Goal: Task Accomplishment & Management: Manage account settings

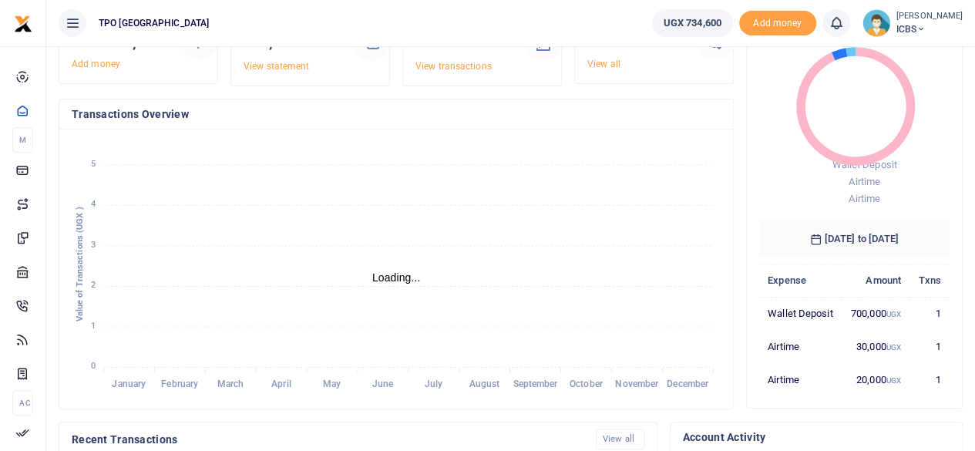
scroll to position [231, 0]
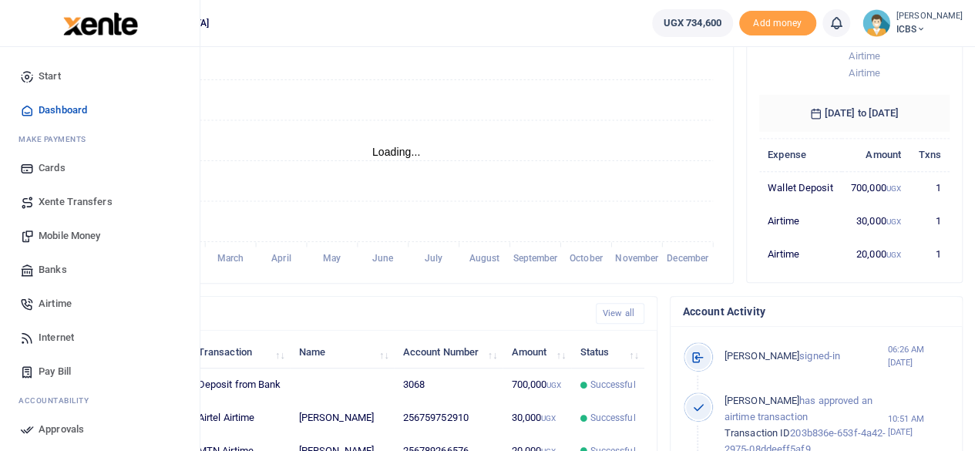
click at [54, 303] on span "Airtime" at bounding box center [55, 303] width 33 height 15
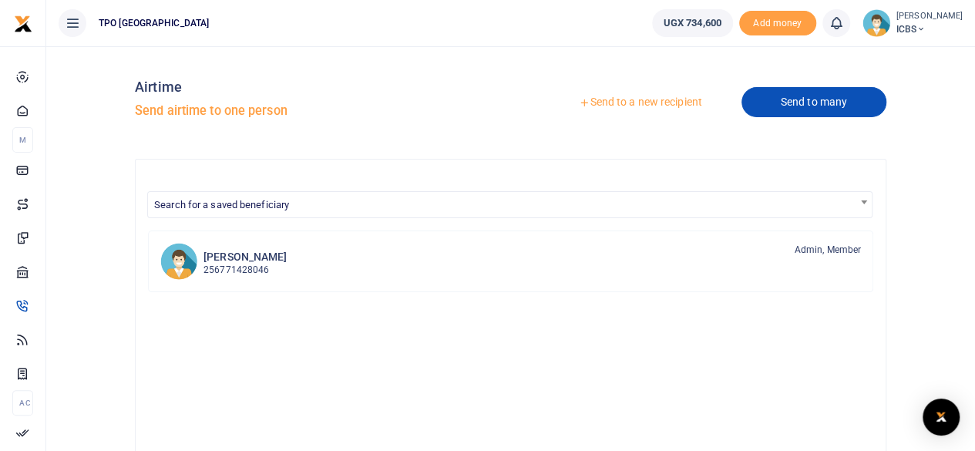
click at [816, 113] on link "Send to many" at bounding box center [814, 102] width 145 height 30
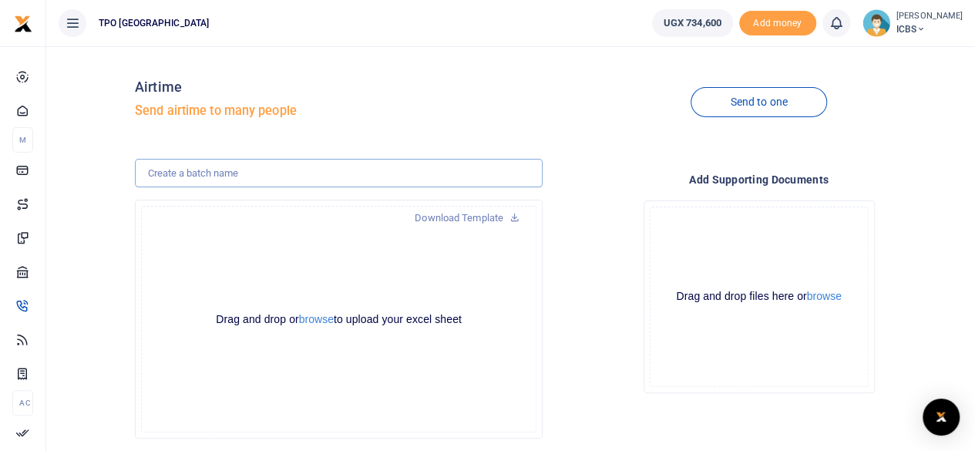
click at [373, 172] on input "text" at bounding box center [339, 173] width 408 height 29
click at [193, 170] on input "ICBS JULY STAFF AIRTIME" at bounding box center [339, 173] width 408 height 29
type input "ICBS OCTOBER STAFF AIRTIME"
click at [338, 300] on div "Drag and drop or browse to upload your excel sheet Powered by Uppy" at bounding box center [338, 319] width 395 height 227
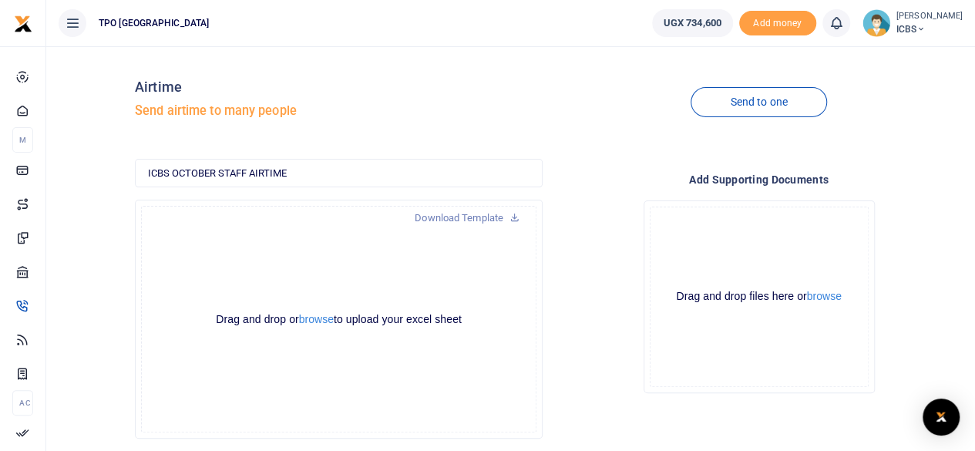
click at [352, 371] on div "Drag and drop or browse to upload your excel sheet Powered by Uppy" at bounding box center [338, 319] width 395 height 227
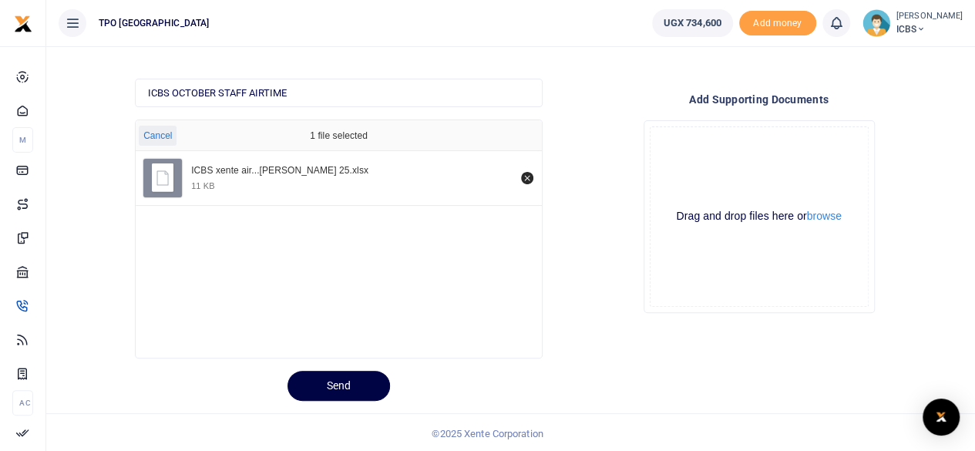
scroll to position [82, 0]
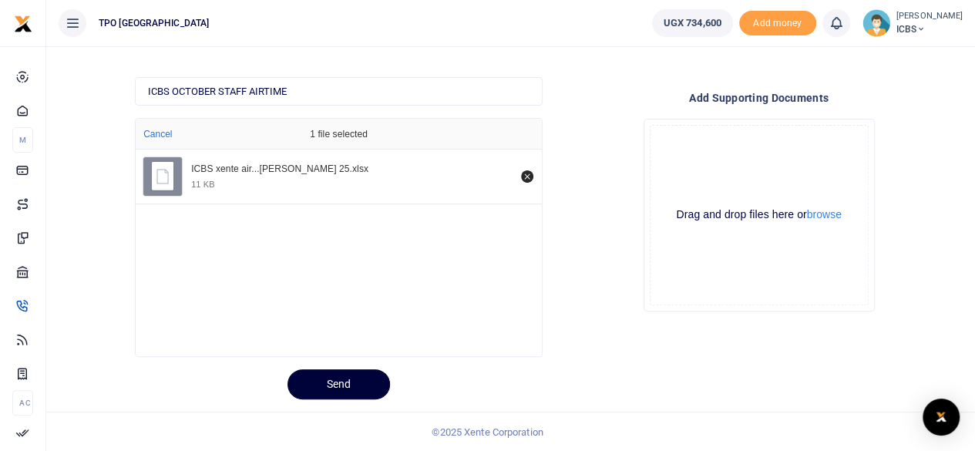
click at [335, 386] on button "Send" at bounding box center [339, 384] width 103 height 30
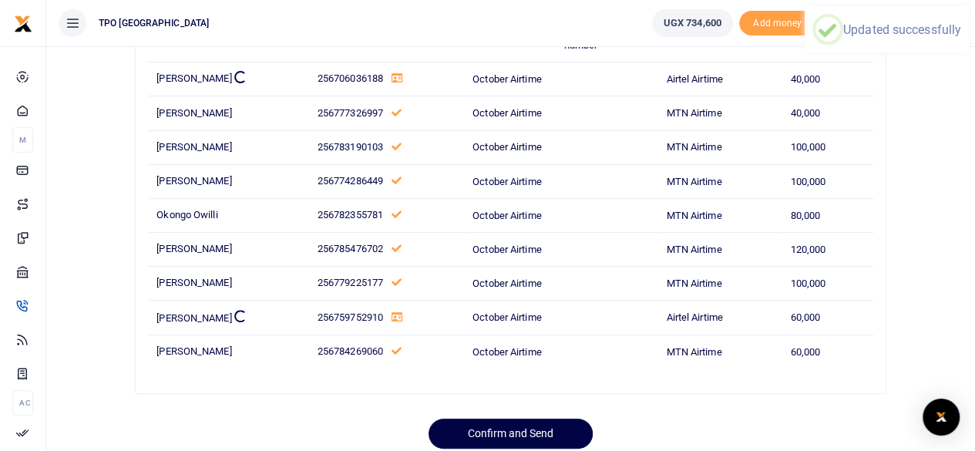
scroll to position [148, 0]
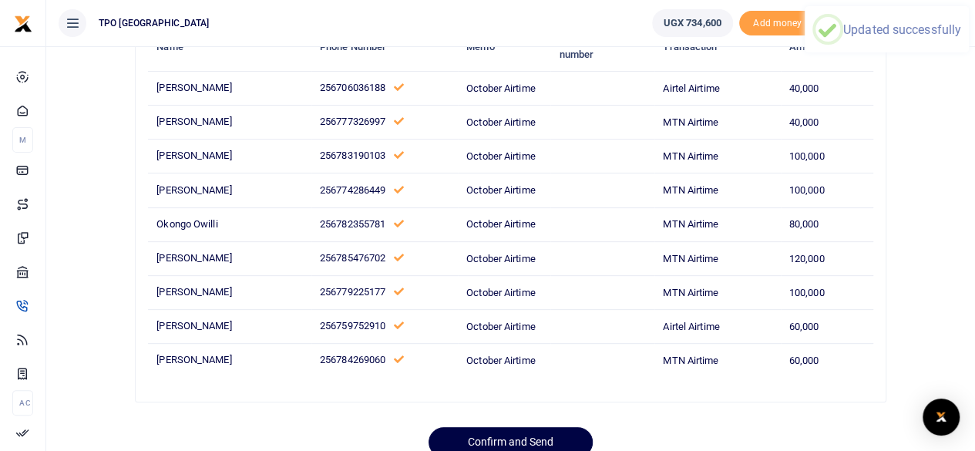
click at [509, 434] on div at bounding box center [488, 441] width 270 height 19
click at [514, 439] on div at bounding box center [488, 441] width 270 height 19
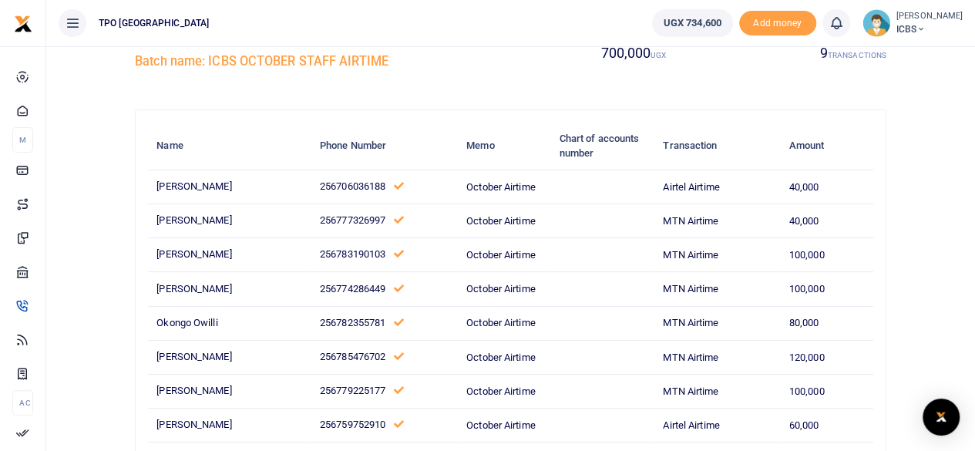
scroll to position [204, 0]
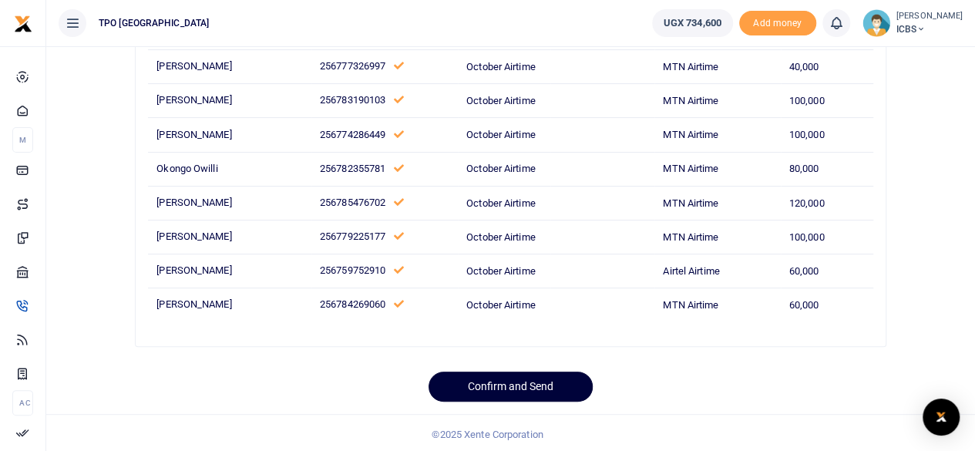
click at [490, 388] on button "Confirm and Send" at bounding box center [511, 387] width 164 height 30
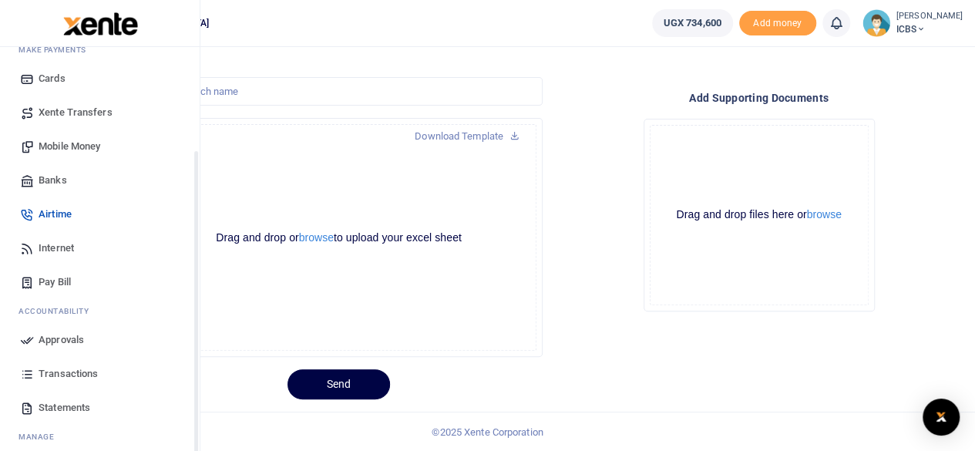
scroll to position [133, 0]
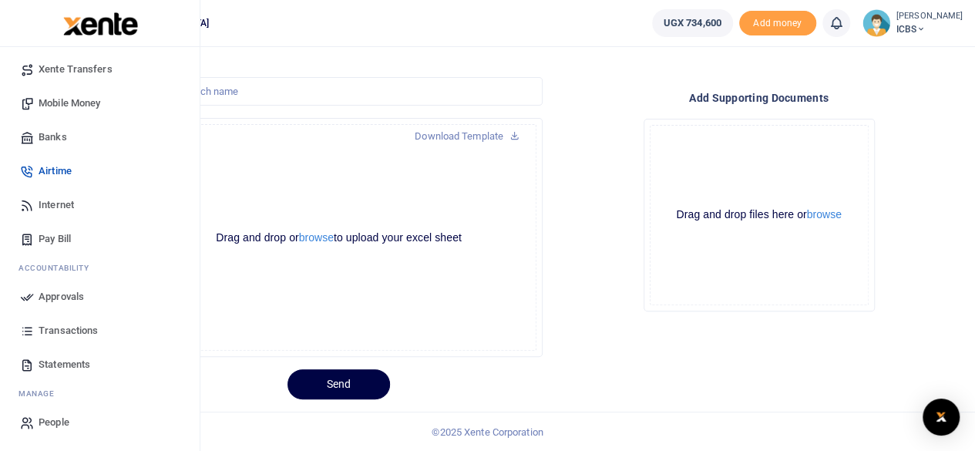
click at [48, 303] on span "Approvals" at bounding box center [61, 296] width 45 height 15
click at [68, 295] on span "Approvals" at bounding box center [61, 296] width 45 height 15
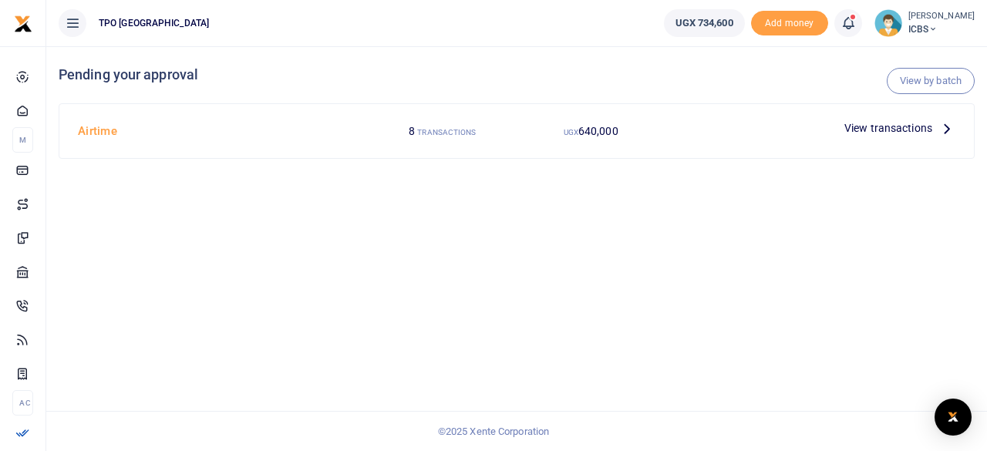
click at [900, 126] on span "View transactions" at bounding box center [888, 127] width 88 height 17
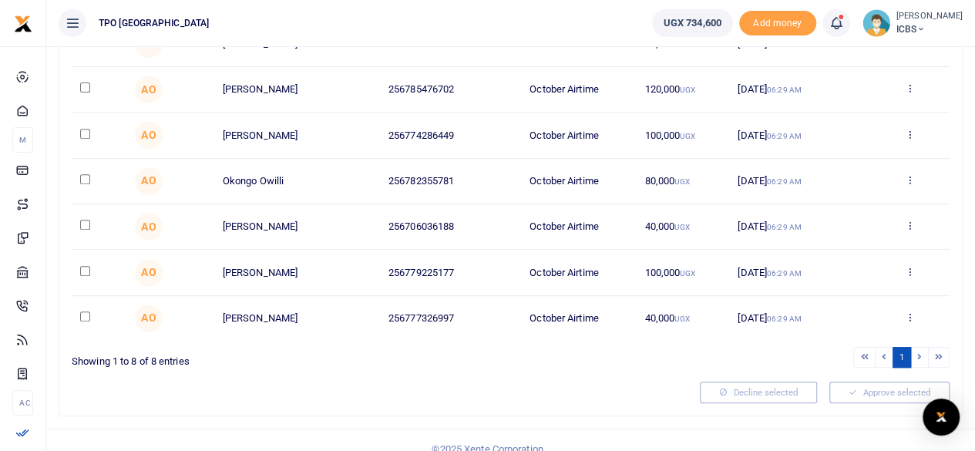
scroll to position [267, 0]
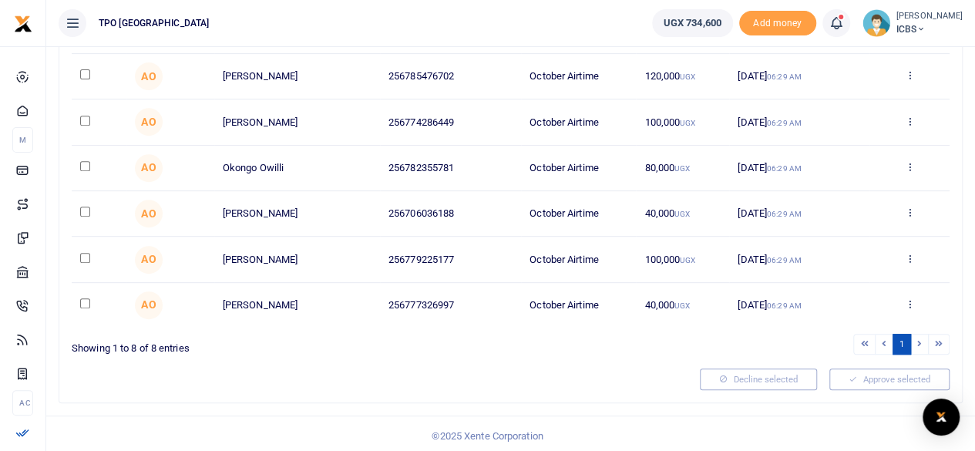
click at [920, 338] on li at bounding box center [920, 344] width 18 height 21
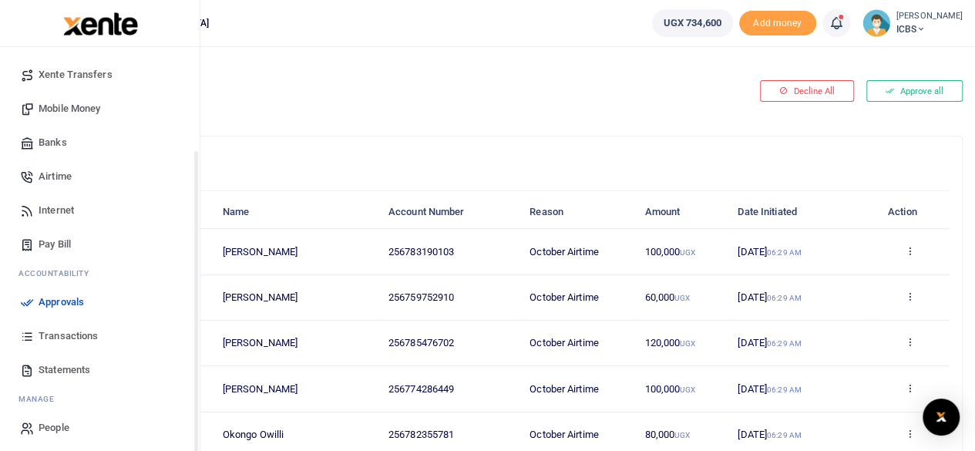
scroll to position [133, 0]
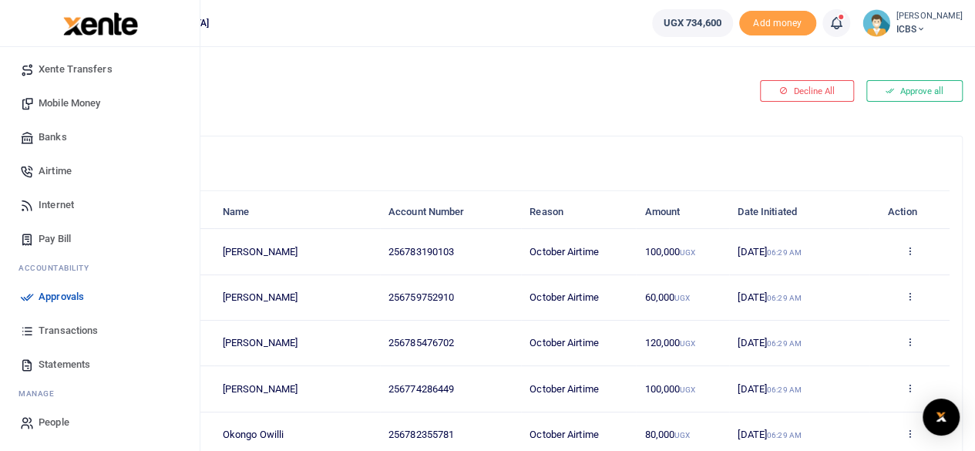
click at [57, 296] on span "Approvals" at bounding box center [61, 296] width 45 height 15
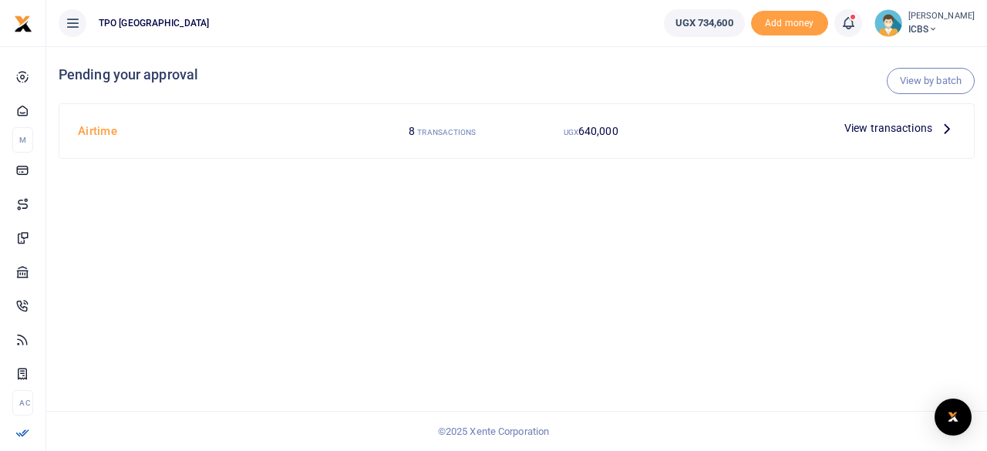
click at [814, 210] on div "View by batch Pending your approval Airtime 8 TRANSACTIONS UGX 640,000 View tra…" at bounding box center [516, 248] width 940 height 405
click at [900, 121] on span "View transactions" at bounding box center [888, 127] width 88 height 17
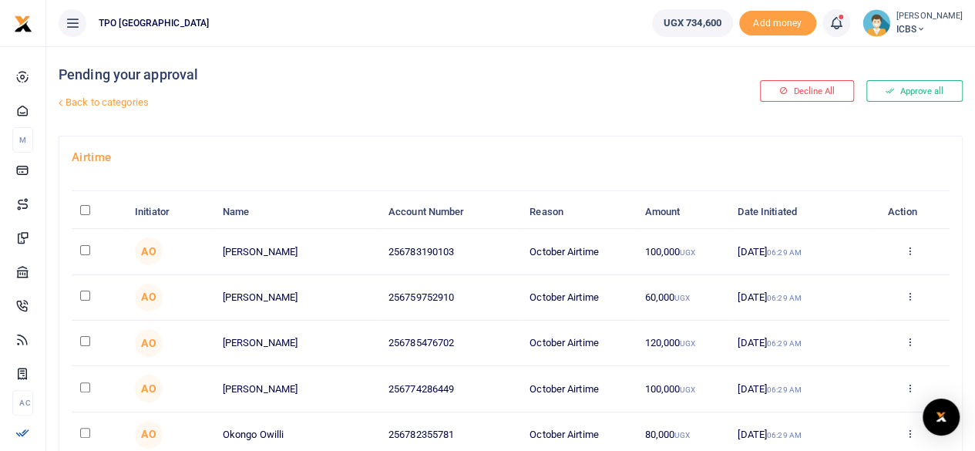
click at [85, 207] on input "\a \a : activate to sort column descending" at bounding box center [85, 210] width 10 height 10
checkbox input "true"
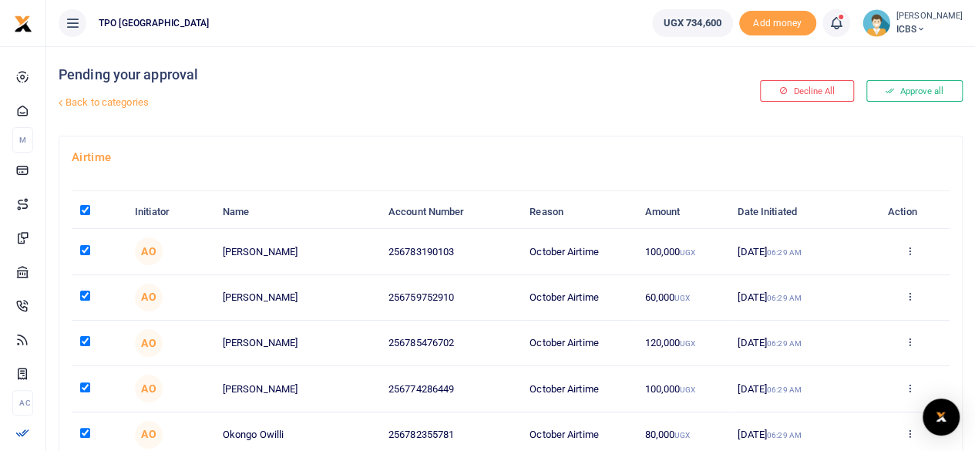
checkbox input "true"
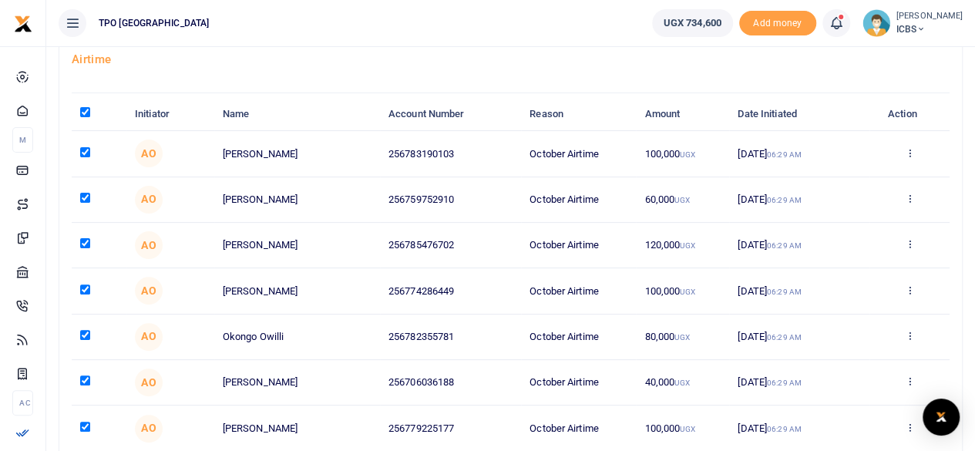
scroll to position [267, 0]
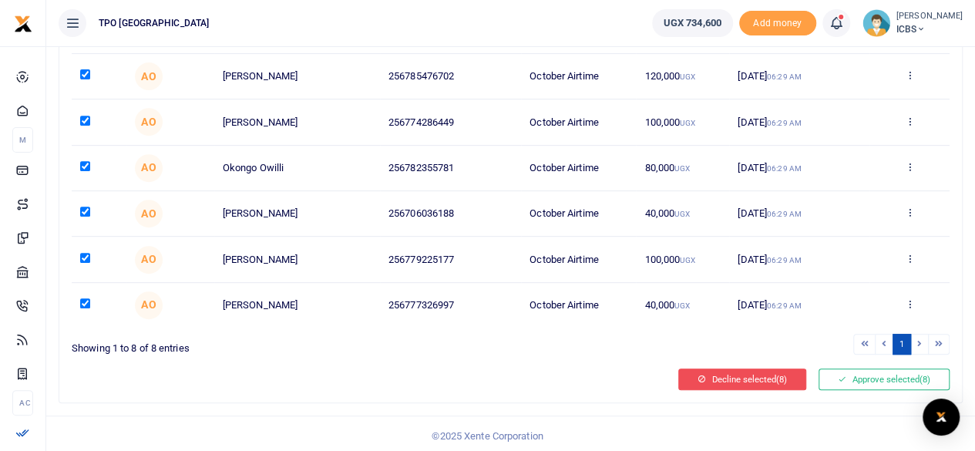
click at [730, 374] on button "Decline selected (8)" at bounding box center [742, 379] width 128 height 22
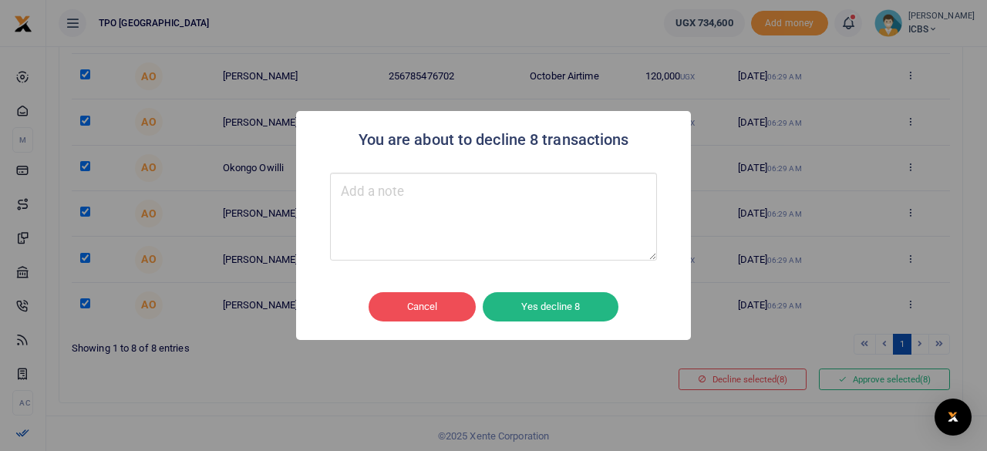
click at [422, 207] on textarea "Type your message here" at bounding box center [493, 217] width 327 height 88
type textarea "wrong"
click at [551, 307] on button "Yes decline 8" at bounding box center [551, 306] width 136 height 29
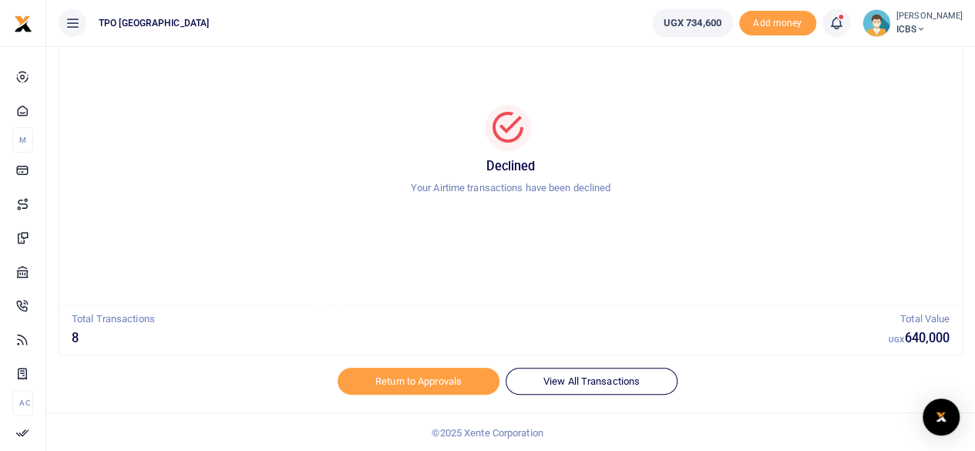
scroll to position [79, 0]
click at [421, 385] on link "Return to Approvals" at bounding box center [419, 380] width 162 height 26
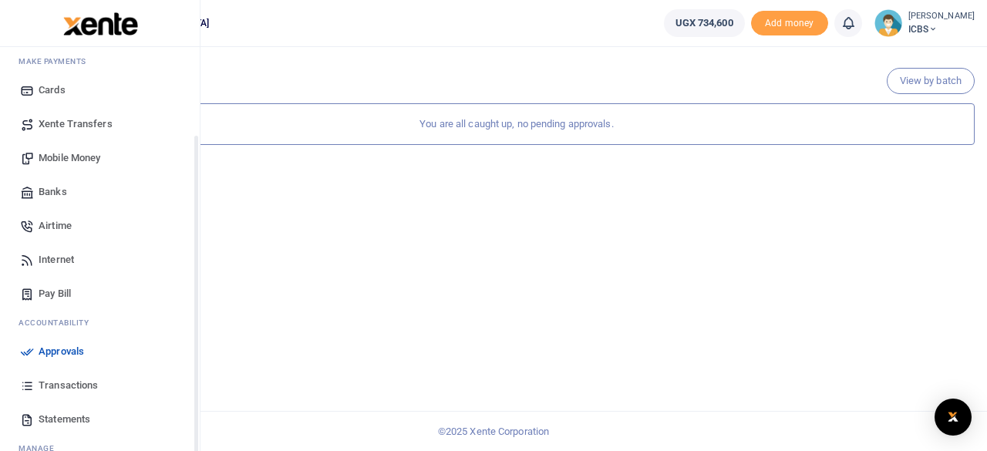
scroll to position [133, 0]
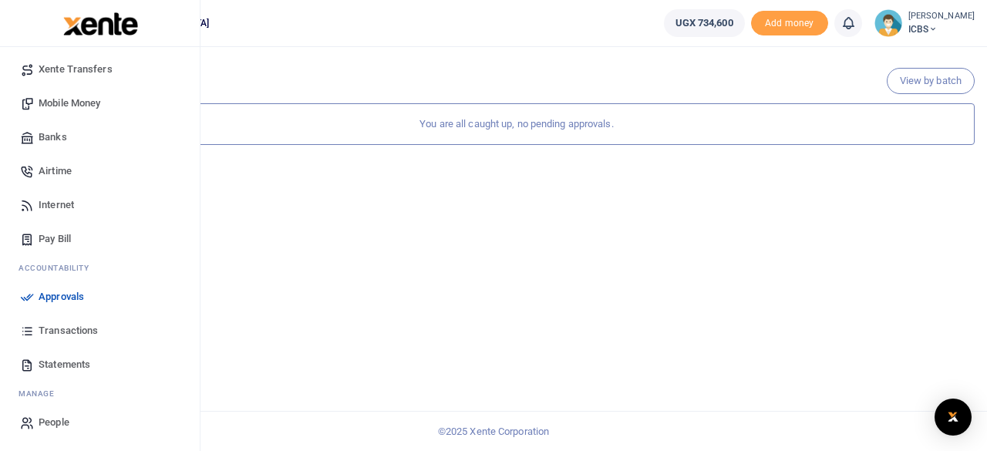
click at [67, 298] on span "Approvals" at bounding box center [61, 296] width 45 height 15
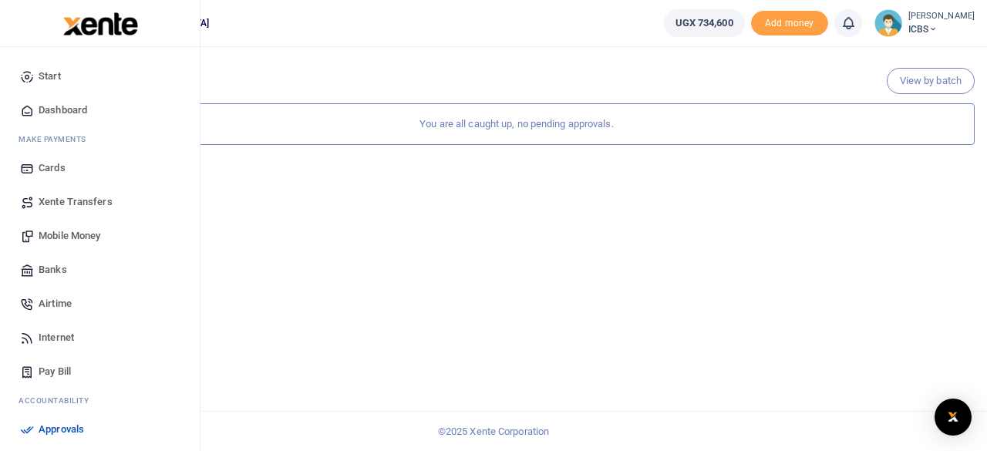
click at [53, 303] on span "Airtime" at bounding box center [55, 303] width 33 height 15
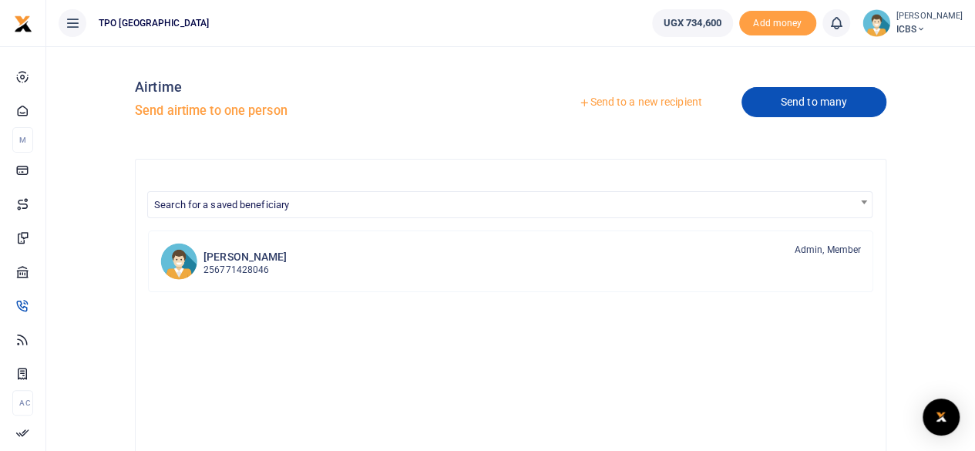
click at [797, 105] on link "Send to many" at bounding box center [814, 102] width 145 height 30
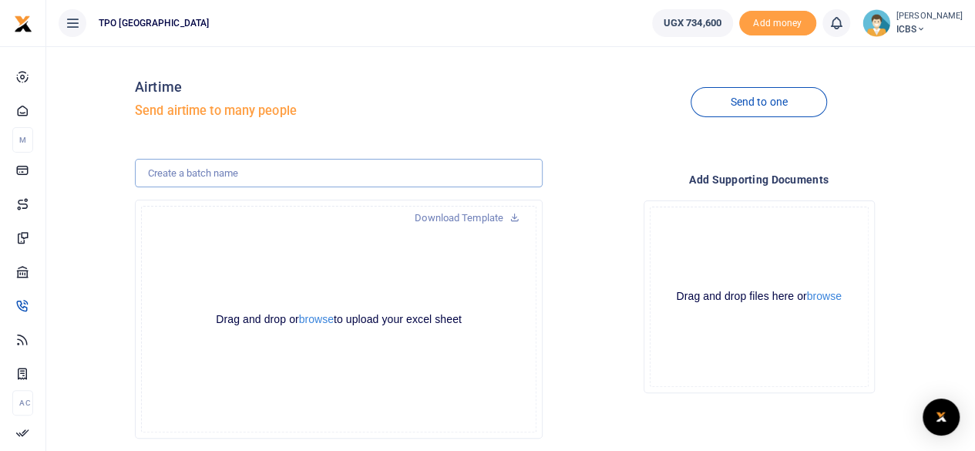
click at [339, 170] on input "text" at bounding box center [339, 173] width 408 height 29
type input "ICBS OCTOBER STAFF AIRTIME"
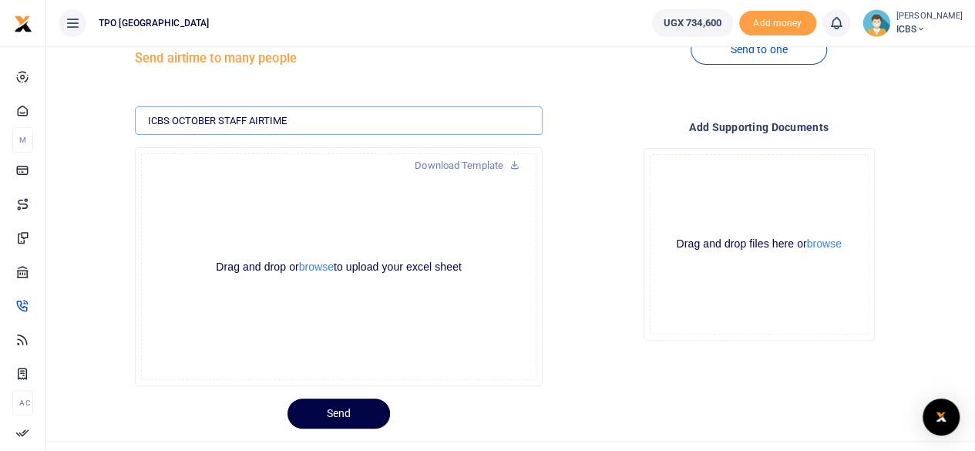
scroll to position [77, 0]
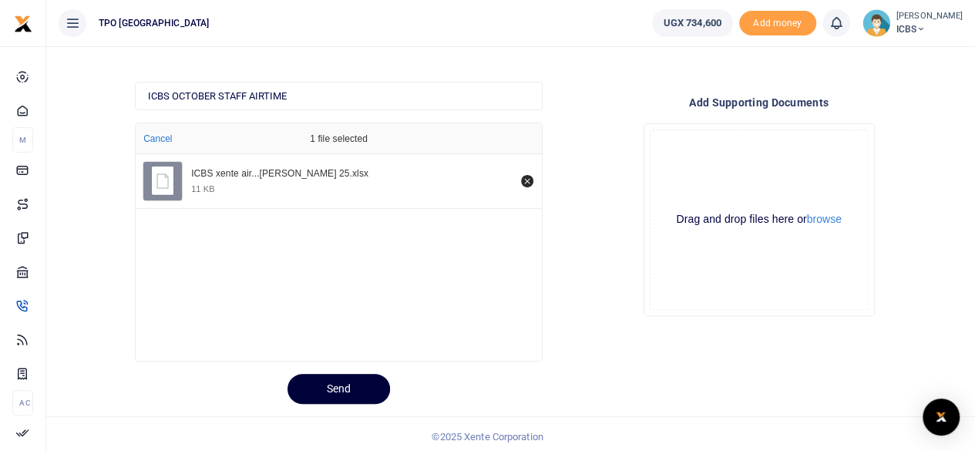
click at [342, 386] on button "Send" at bounding box center [339, 389] width 103 height 30
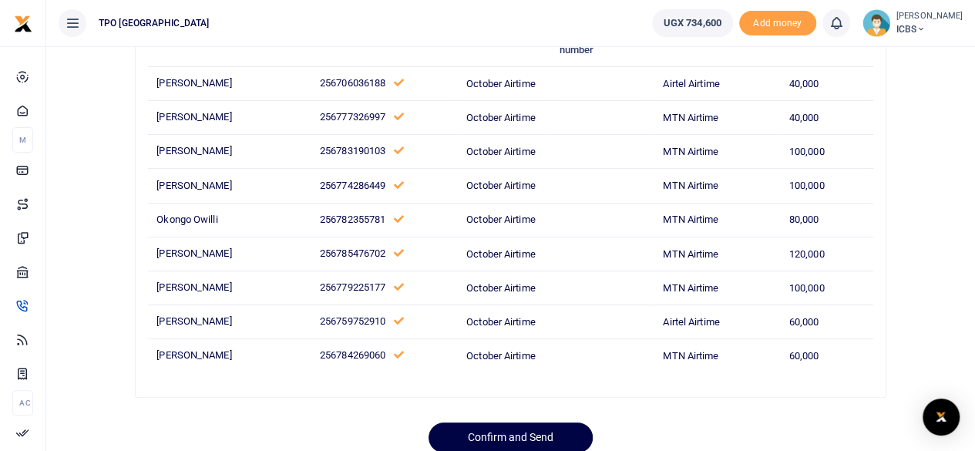
scroll to position [154, 0]
click at [537, 434] on div at bounding box center [488, 441] width 270 height 19
click at [503, 434] on div at bounding box center [488, 441] width 270 height 19
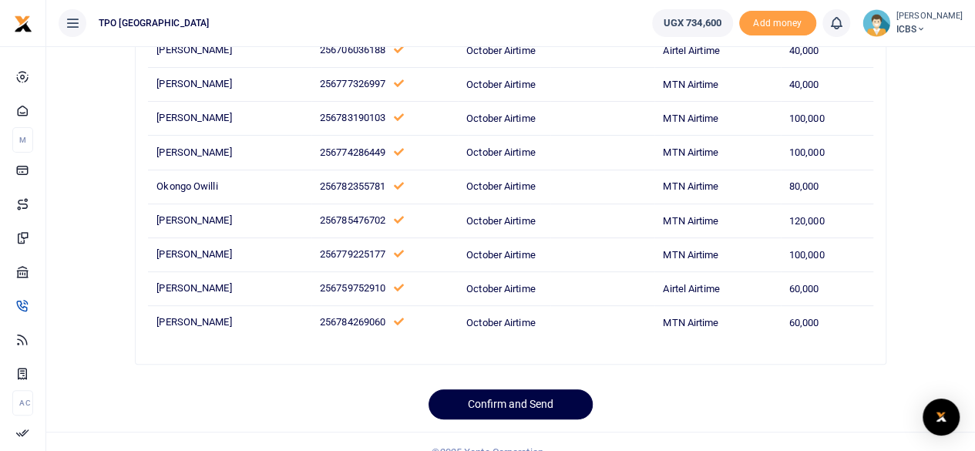
scroll to position [204, 0]
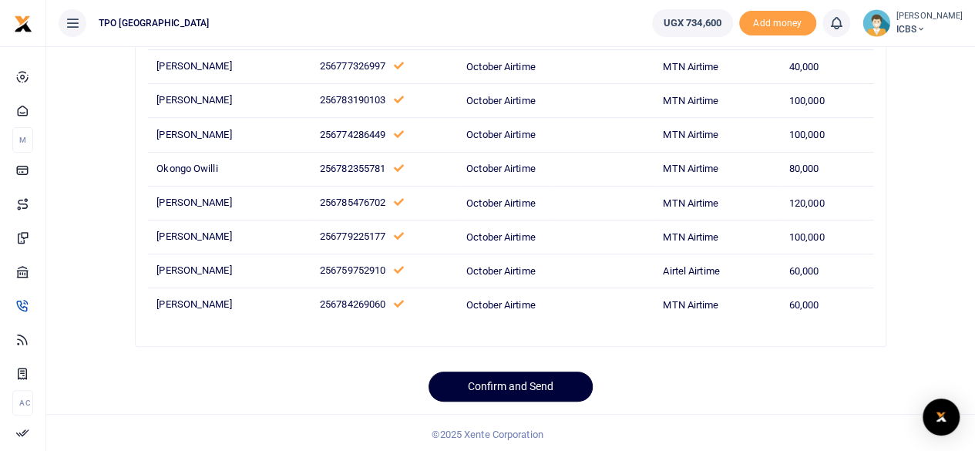
click at [503, 378] on button "Confirm and Send" at bounding box center [511, 387] width 164 height 30
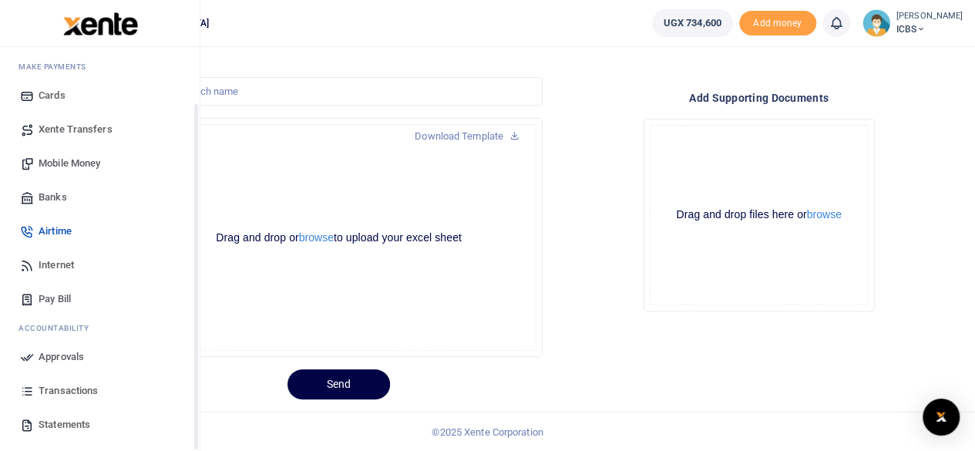
scroll to position [133, 0]
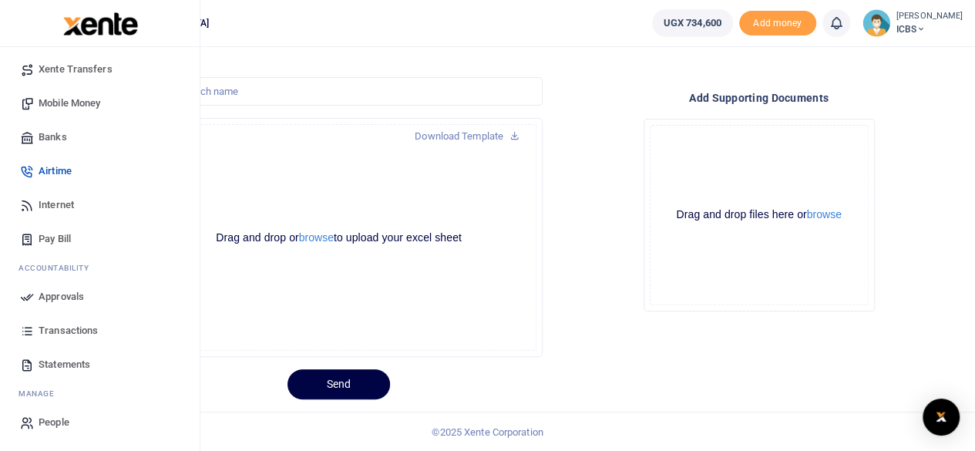
click at [85, 291] on link "Approvals" at bounding box center [99, 297] width 175 height 34
click at [59, 298] on span "Approvals" at bounding box center [61, 296] width 45 height 15
click at [66, 292] on span "Approvals" at bounding box center [61, 296] width 45 height 15
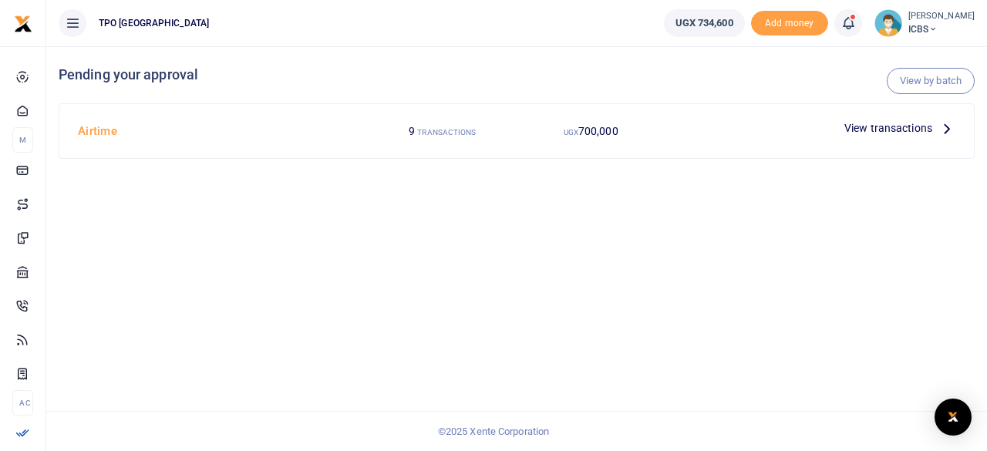
click at [867, 126] on span "View transactions" at bounding box center [888, 127] width 88 height 17
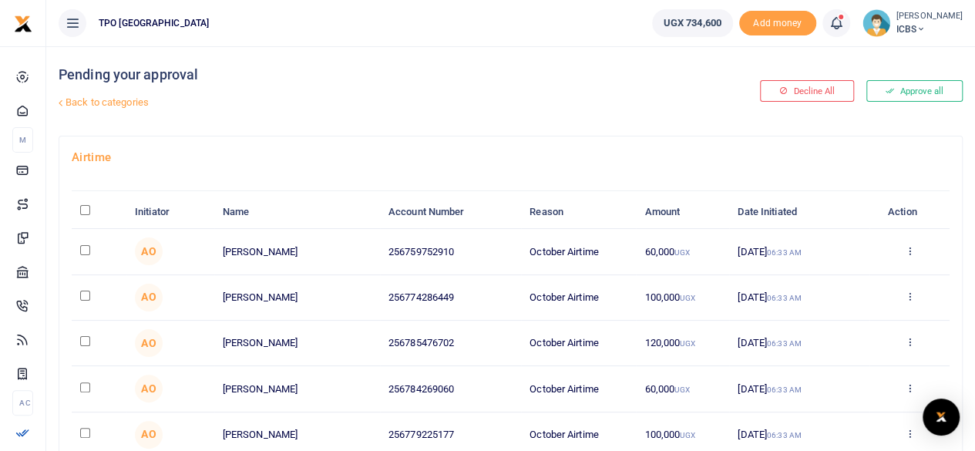
click at [84, 213] on input "\a \a : activate to sort column descending" at bounding box center [85, 210] width 10 height 10
checkbox input "true"
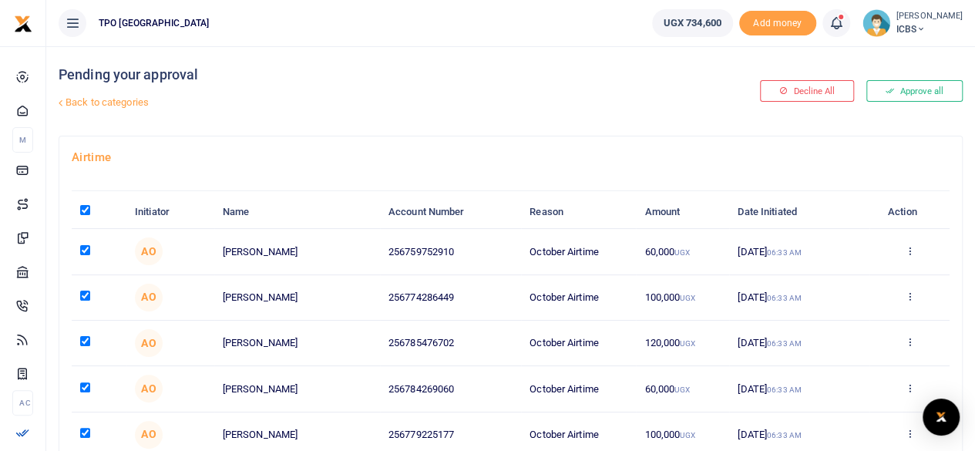
checkbox input "true"
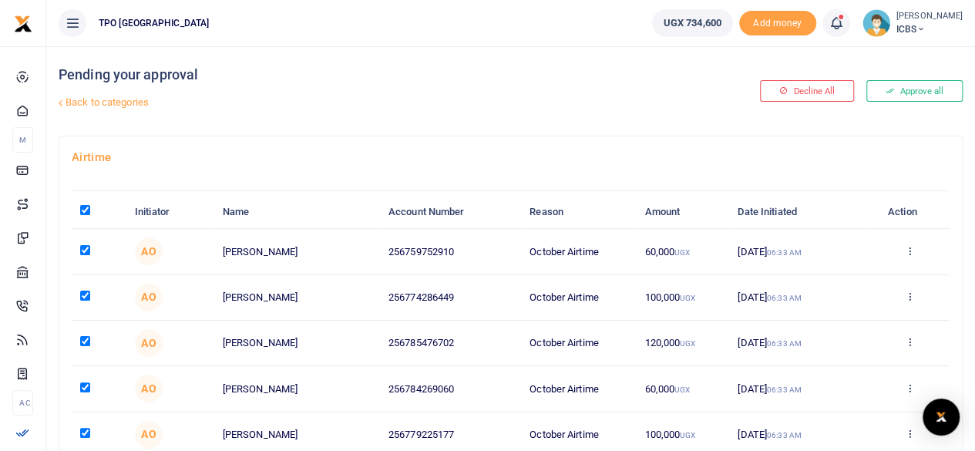
checkbox input "true"
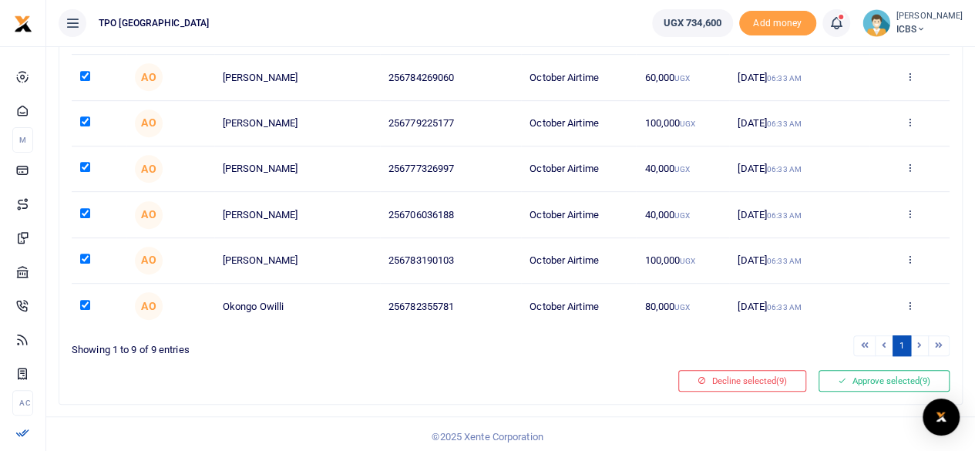
scroll to position [312, 0]
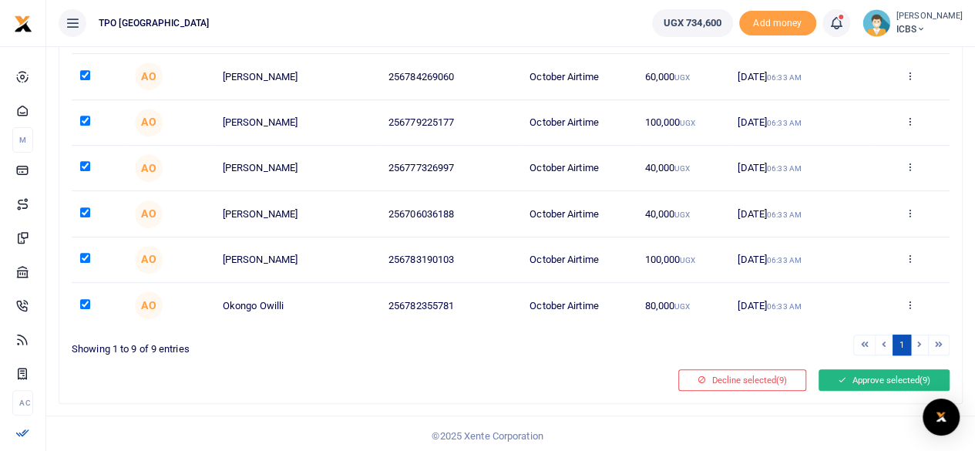
click at [891, 374] on button "Approve selected (9)" at bounding box center [884, 380] width 131 height 22
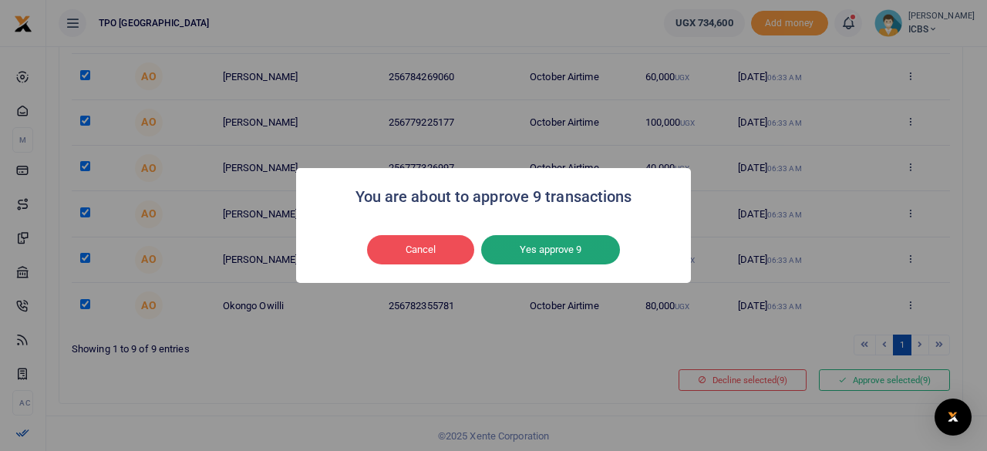
click at [553, 250] on button "Yes approve 9" at bounding box center [550, 249] width 139 height 29
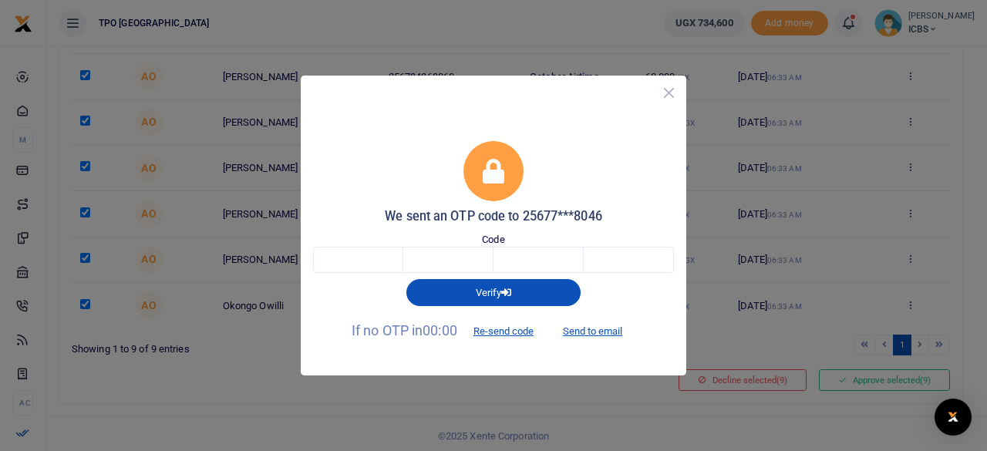
click at [669, 89] on button "Close" at bounding box center [669, 93] width 22 height 22
